Goal: Task Accomplishment & Management: Complete application form

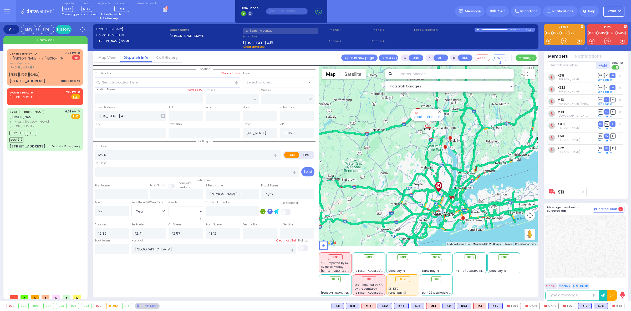
select select "Year"
select select "[DEMOGRAPHIC_DATA]"
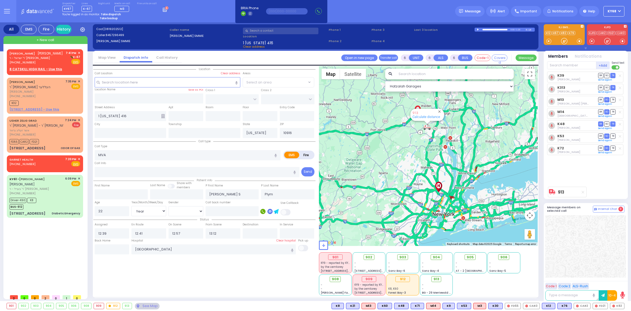
click at [194, 7] on div "Dispatcher KY67 shift has started. Are you ? Lines K-67" at bounding box center [315, 11] width 631 height 22
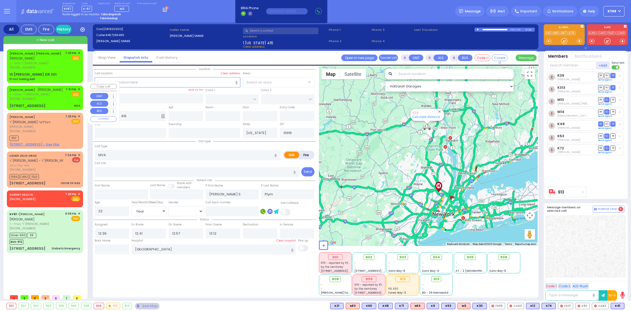
click at [40, 87] on span "[PERSON_NAME]" at bounding box center [50, 89] width 25 height 4
type input "4"
type input "1"
select select
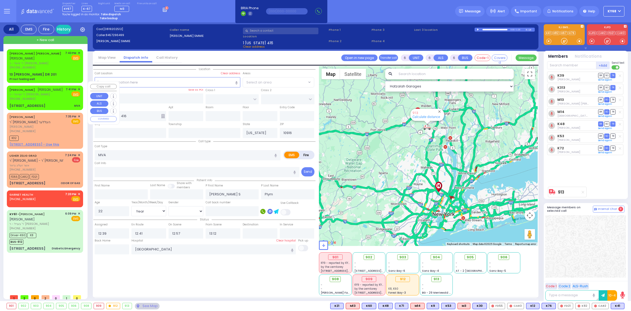
radio input "true"
type input "JOEL"
type input "LANDAU"
select select
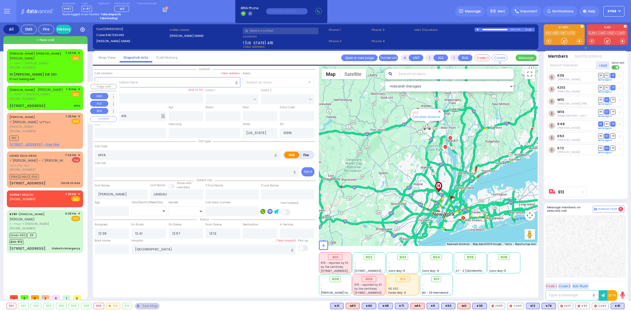
type input "19:41"
select select "Hatzalah Garages"
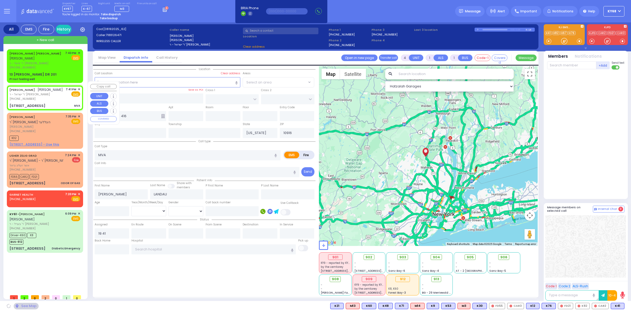
type input "TROOPER ROBERT V CONKLIN DR"
type input "OAK TERRACE"
type input "[STREET_ADDRESS]"
type input "Sloatsburg"
type input "10974"
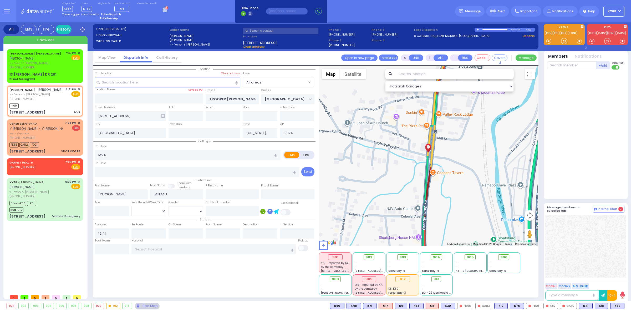
select select
radio input "true"
select select
type input "19:46"
select select "Hatzalah Garages"
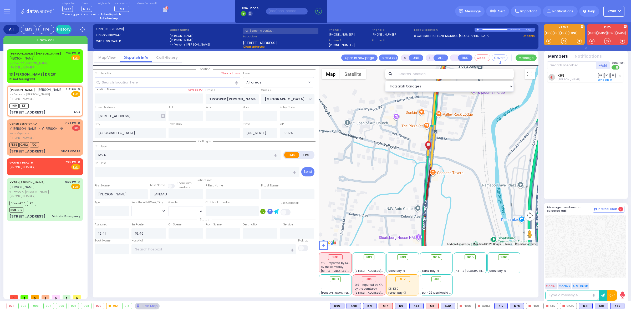
select select
radio input "true"
select select
select select "Hatzalah Garages"
select select
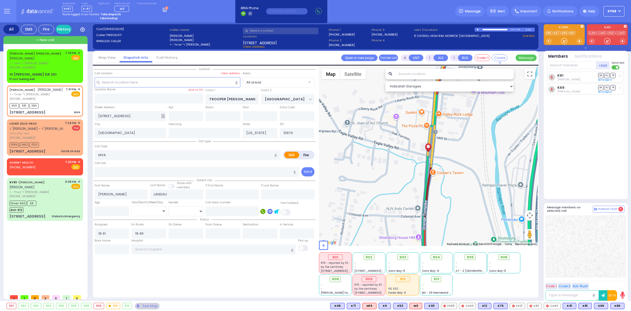
radio input "true"
select select
select select "Hatzalah Garages"
select select
radio input "true"
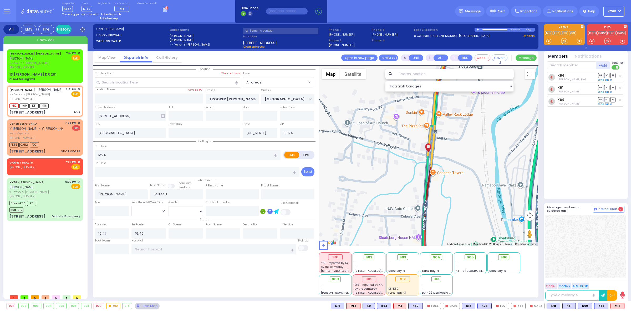
select select
select select "Hatzalah Garages"
select select
radio input "true"
select select
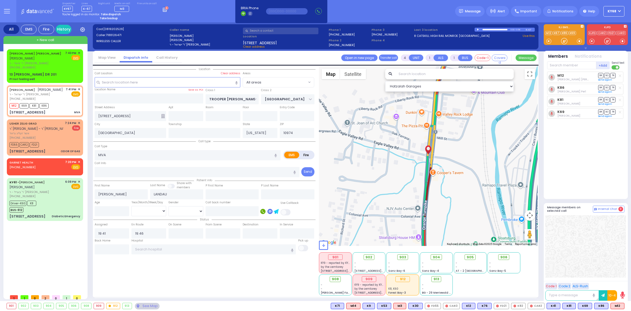
select select "Hatzalah Garages"
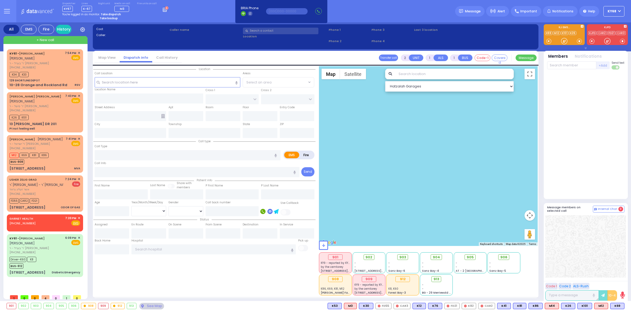
select select
radio input "true"
type input "[PERSON_NAME]"
select select
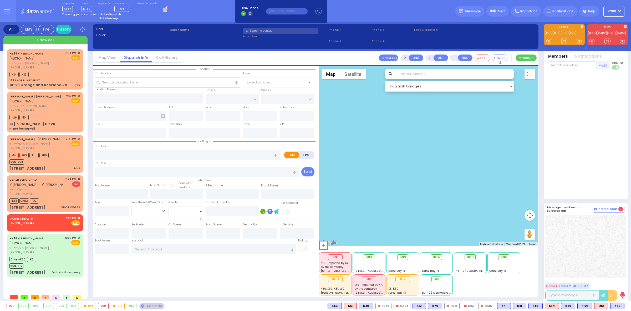
type input "19:56"
select select
radio input "true"
select select
select select "Hatzalah Garages"
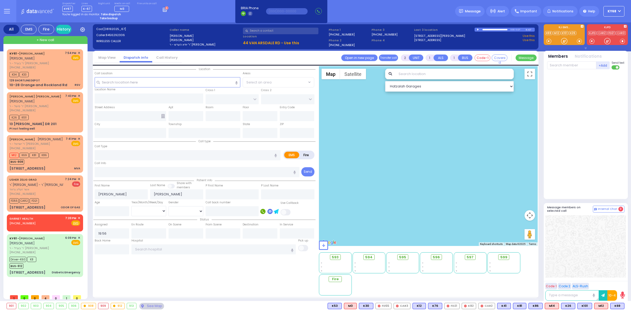
click at [302, 296] on div "Location Entry Code" at bounding box center [315, 181] width 445 height 231
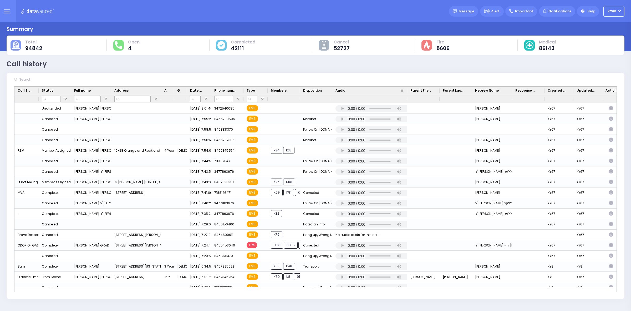
drag, startPoint x: 384, startPoint y: 92, endPoint x: 407, endPoint y: 92, distance: 23.4
click at [407, 92] on div at bounding box center [408, 91] width 2 height 8
